Goal: Find specific page/section: Find specific page/section

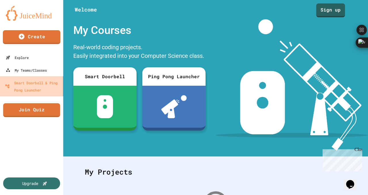
click at [37, 90] on div "Smart Doorbell & Ping Pong Launcher" at bounding box center [33, 86] width 56 height 14
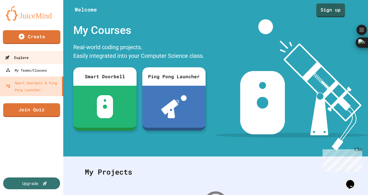
click at [39, 56] on link "Explore" at bounding box center [31, 57] width 65 height 13
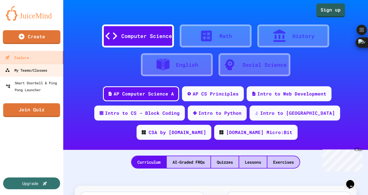
click at [38, 67] on div "My Teams/Classes" at bounding box center [26, 70] width 42 height 7
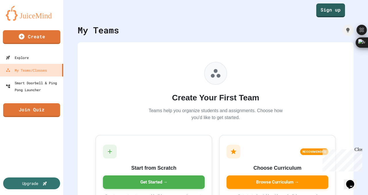
scroll to position [39, 0]
